Goal: Task Accomplishment & Management: Use online tool/utility

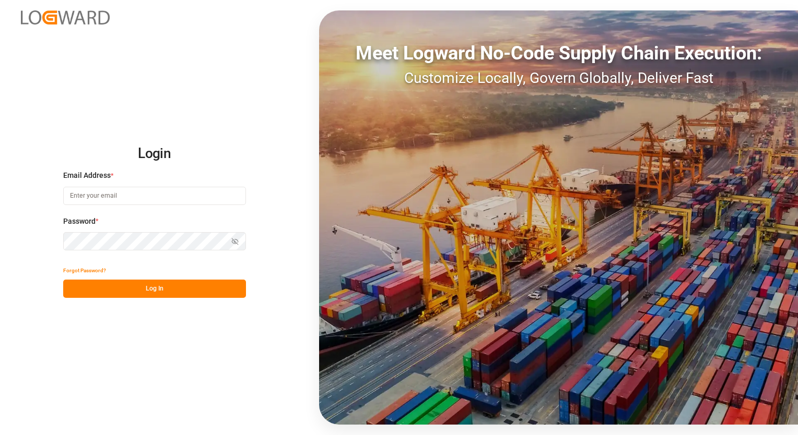
type input "[EMAIL_ADDRESS][PERSON_NAME][DOMAIN_NAME]"
click at [152, 287] on button "Log In" at bounding box center [154, 289] width 183 height 18
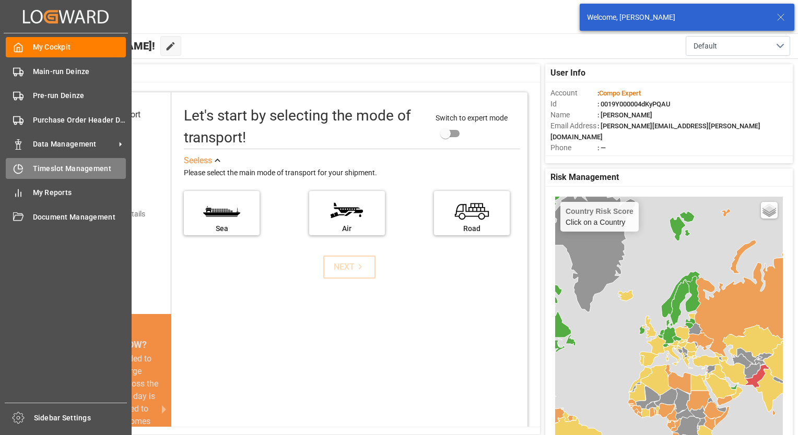
click at [59, 167] on span "Timeslot Management" at bounding box center [79, 168] width 93 height 11
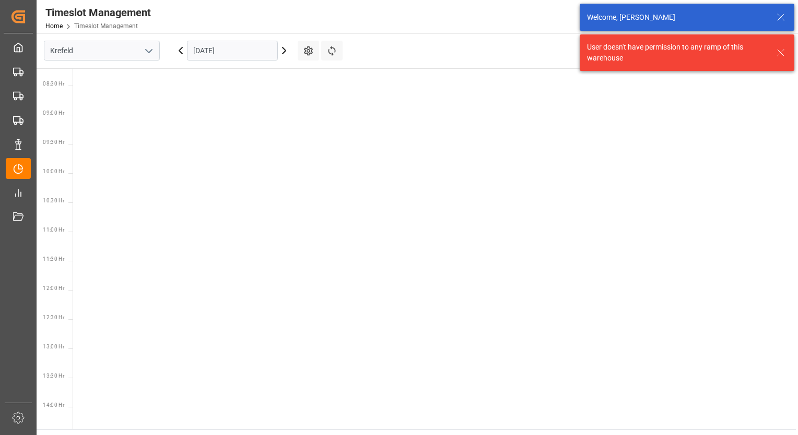
scroll to position [483, 0]
click at [154, 51] on icon "open menu" at bounding box center [149, 51] width 13 height 13
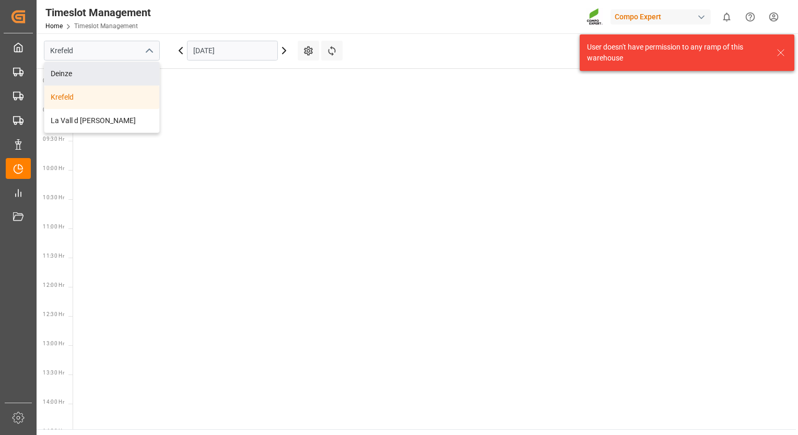
click at [89, 78] on div "Deinze" at bounding box center [101, 73] width 115 height 23
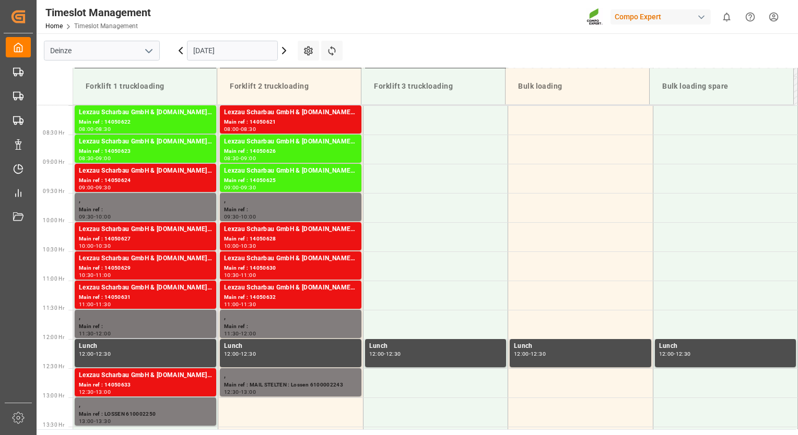
scroll to position [363, 0]
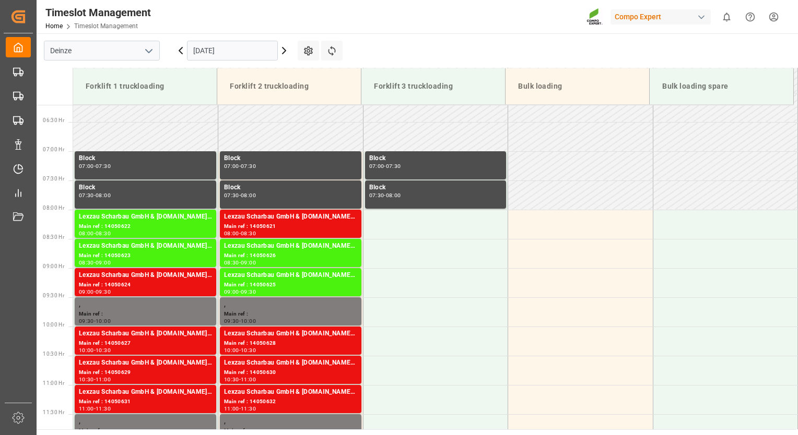
click at [285, 49] on icon at bounding box center [284, 50] width 13 height 13
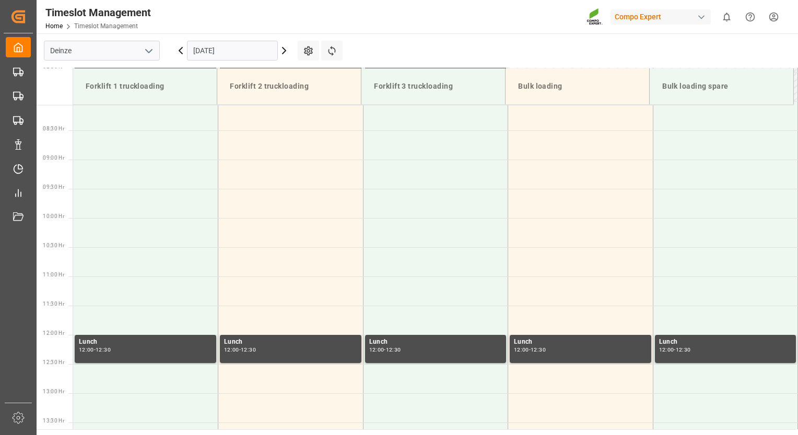
scroll to position [470, 0]
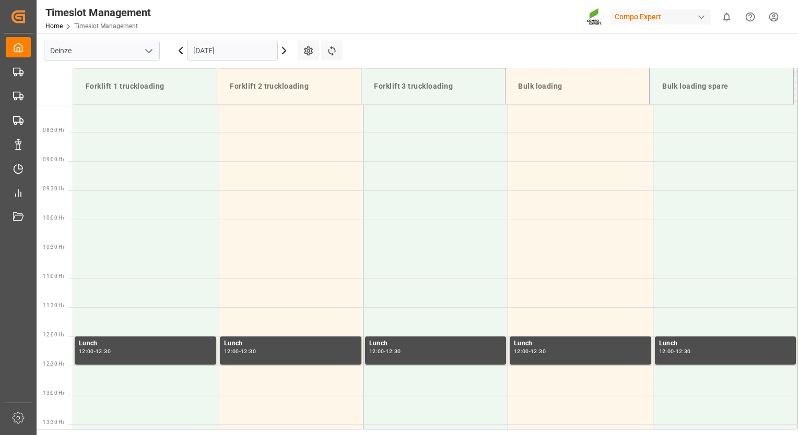
click at [285, 52] on icon at bounding box center [283, 51] width 3 height 6
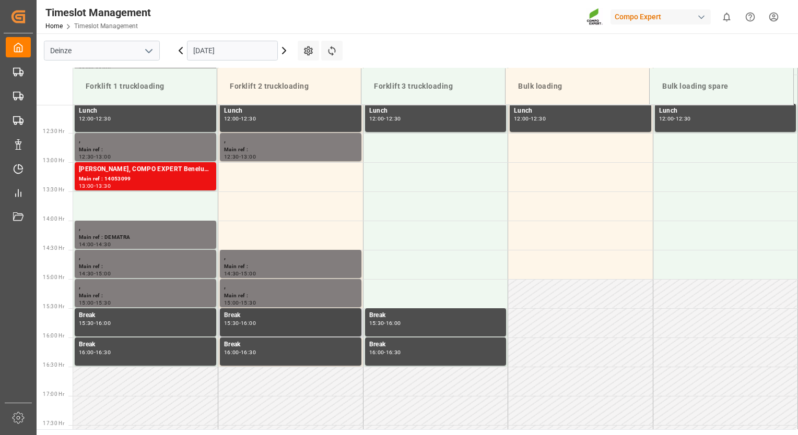
scroll to position [624, 0]
